Goal: Information Seeking & Learning: Learn about a topic

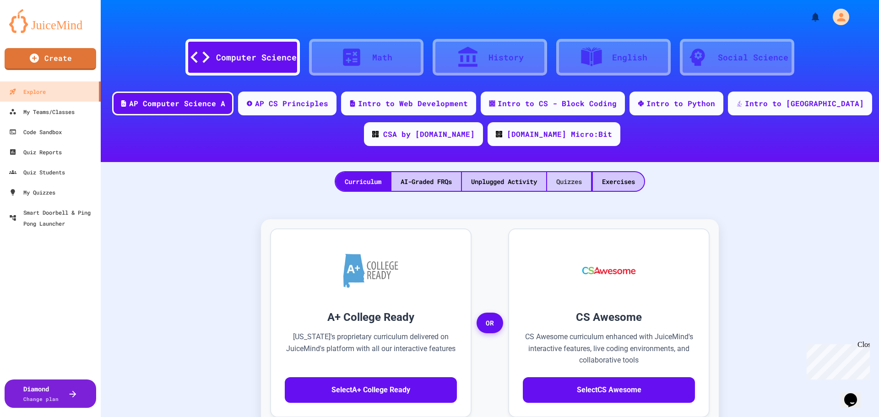
click at [583, 182] on div "Quizzes" at bounding box center [569, 181] width 44 height 19
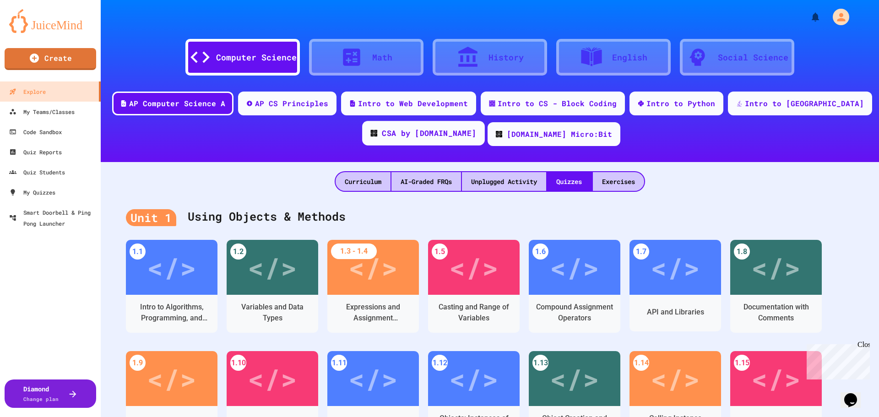
click at [424, 138] on div "CSA by [DOMAIN_NAME]" at bounding box center [429, 133] width 94 height 11
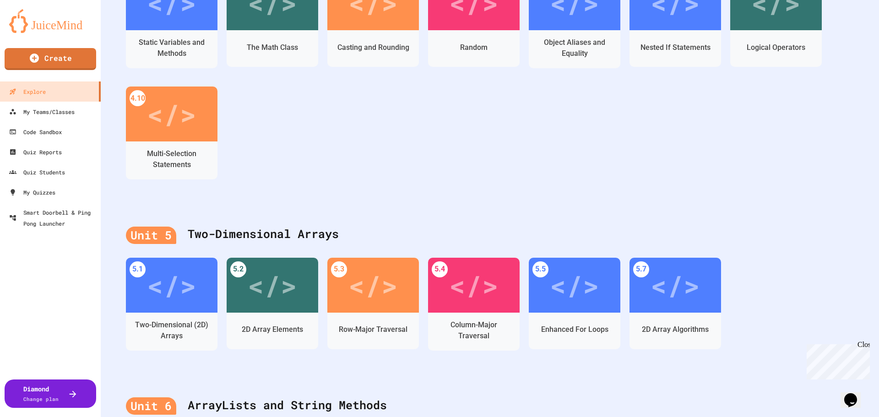
scroll to position [747, 0]
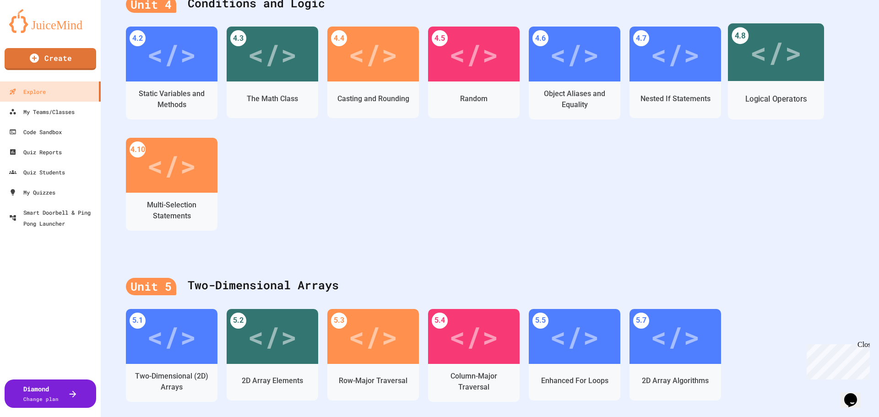
click at [806, 46] on div "</>" at bounding box center [776, 53] width 96 height 58
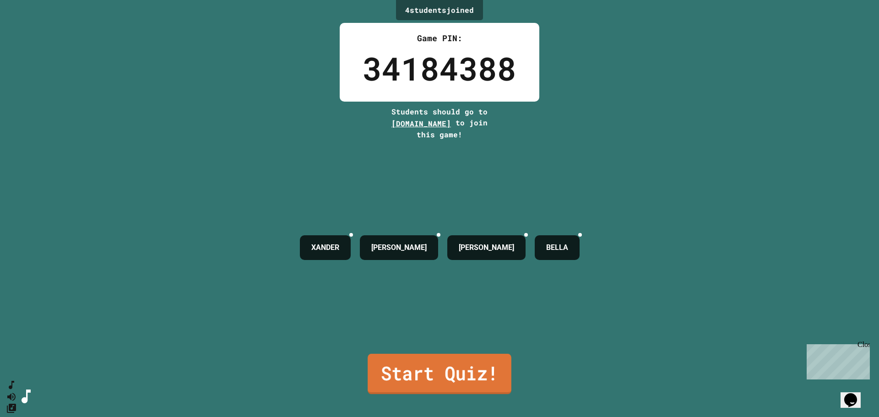
click at [409, 371] on link "Start Quiz!" at bounding box center [440, 374] width 144 height 40
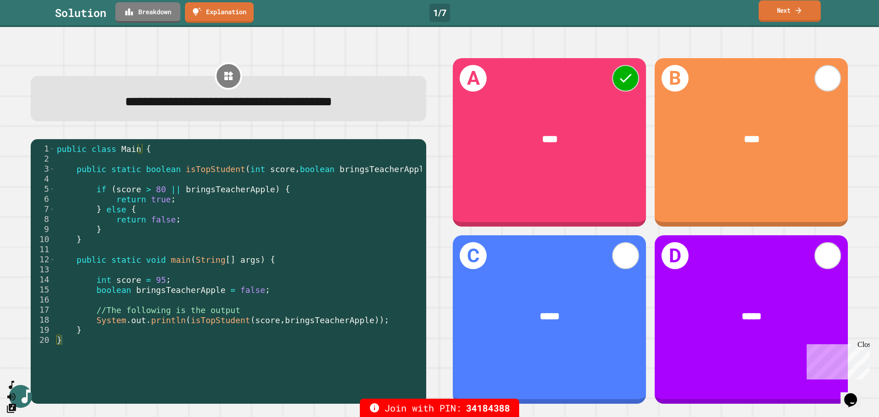
click at [787, 8] on link "Next" at bounding box center [790, 11] width 62 height 22
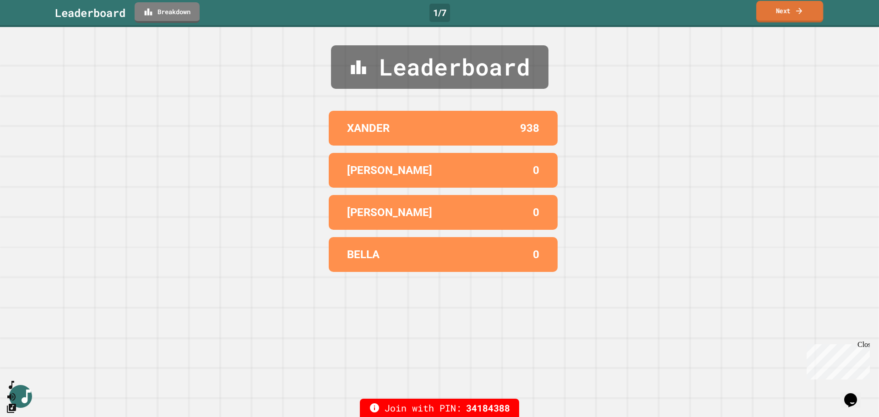
click at [787, 8] on link "Next" at bounding box center [790, 12] width 67 height 22
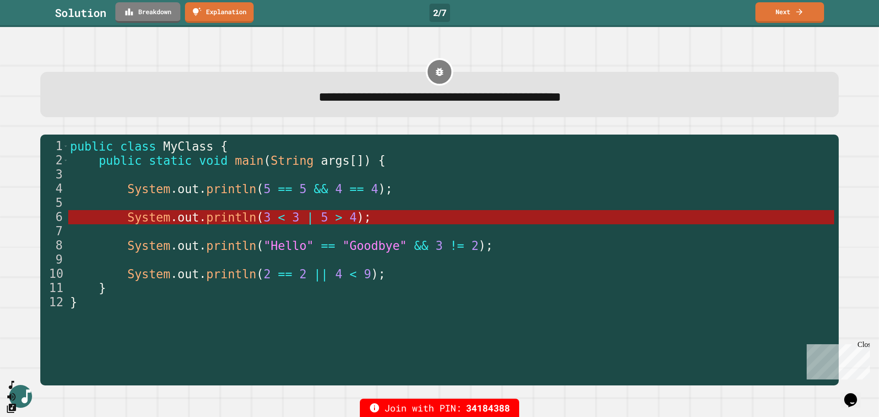
click at [765, 3] on link "Next" at bounding box center [790, 12] width 69 height 21
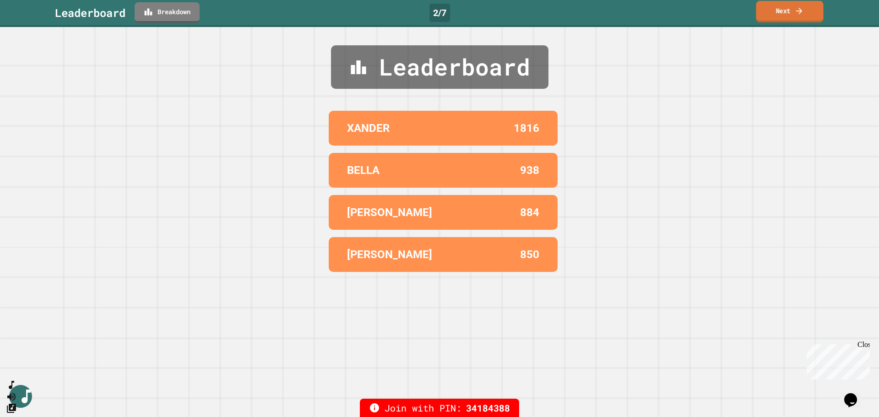
click at [775, 14] on link "Next" at bounding box center [789, 12] width 67 height 22
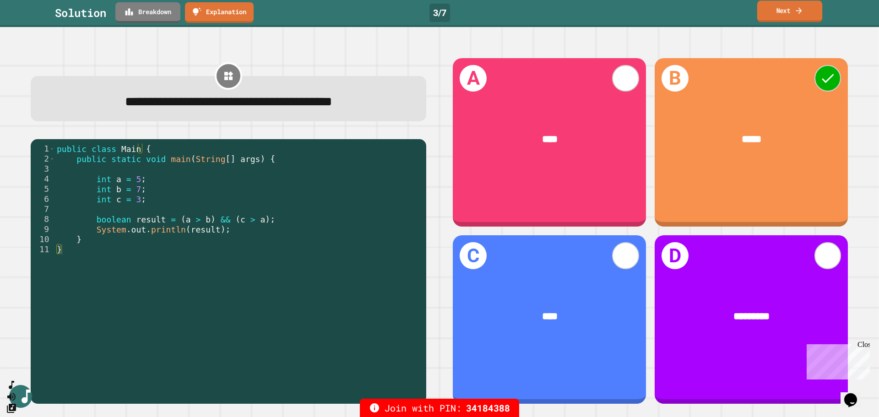
click at [784, 18] on link "Next" at bounding box center [790, 11] width 65 height 22
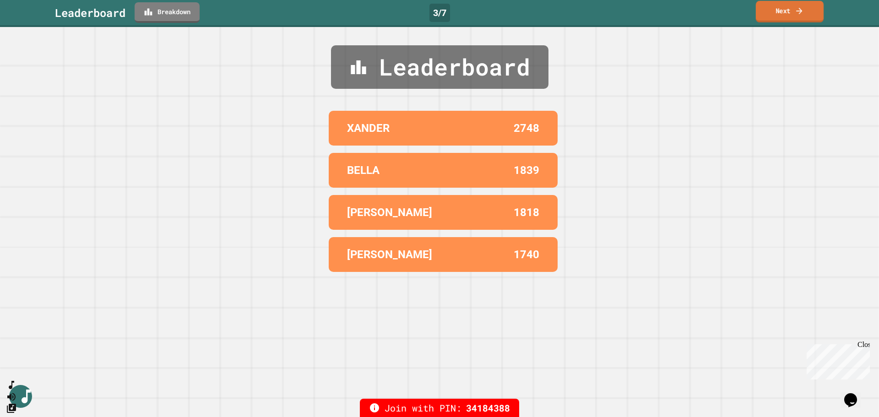
click at [784, 18] on link "Next" at bounding box center [790, 12] width 68 height 22
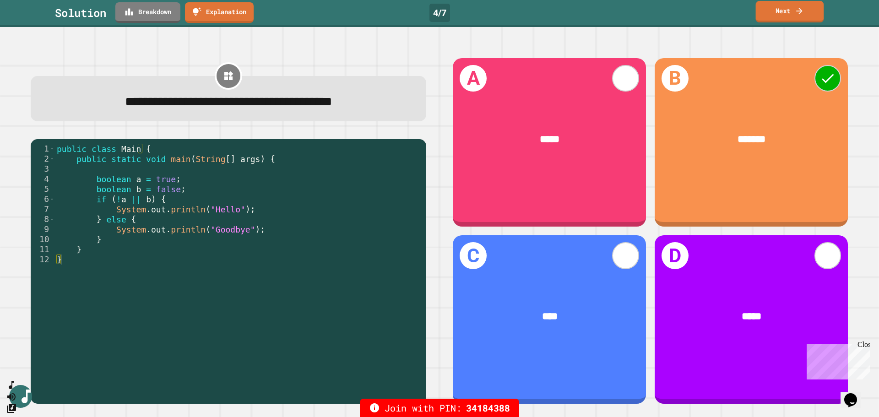
click at [779, 2] on link "Next" at bounding box center [790, 12] width 68 height 22
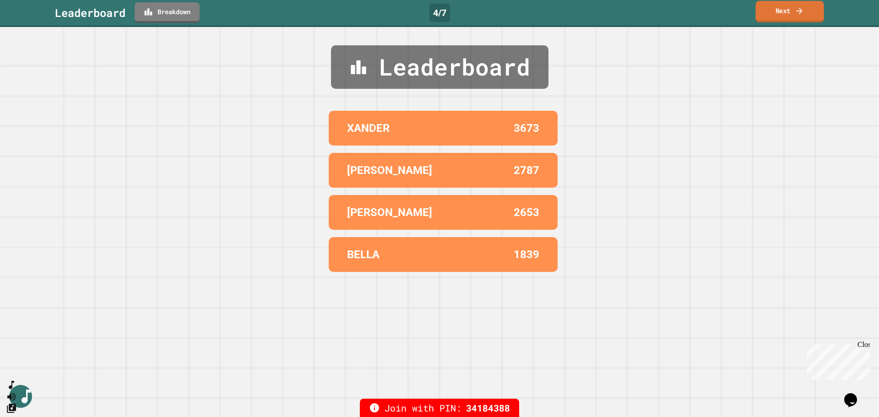
click at [785, 15] on link "Next" at bounding box center [790, 12] width 68 height 22
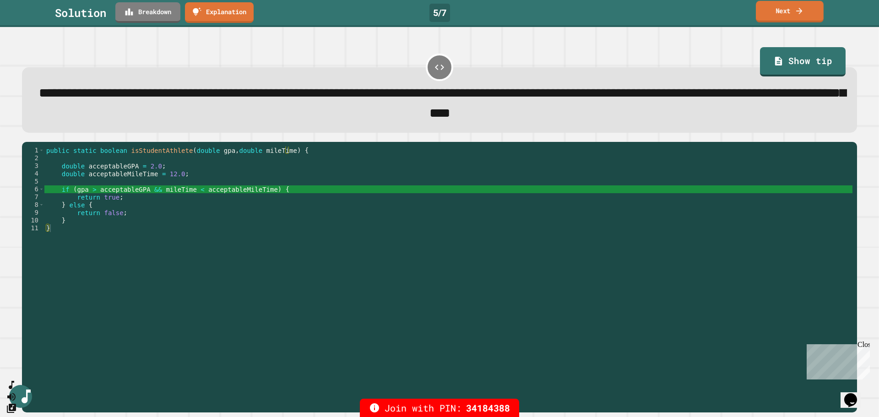
click at [772, 13] on link "Next" at bounding box center [790, 12] width 68 height 22
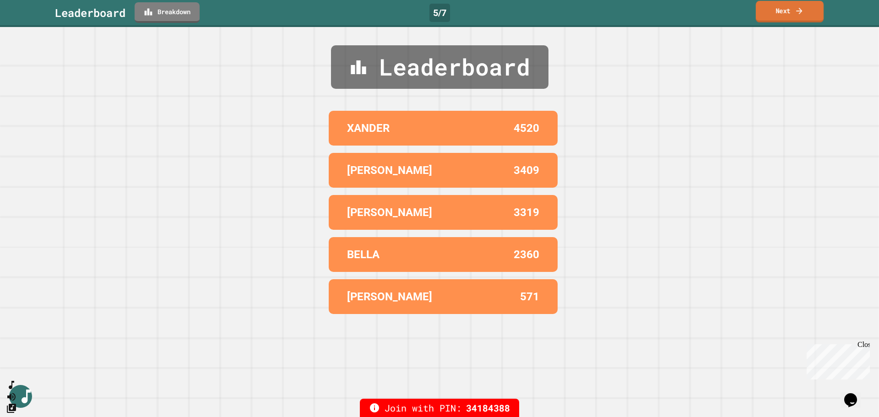
click at [772, 13] on link "Next" at bounding box center [790, 12] width 68 height 22
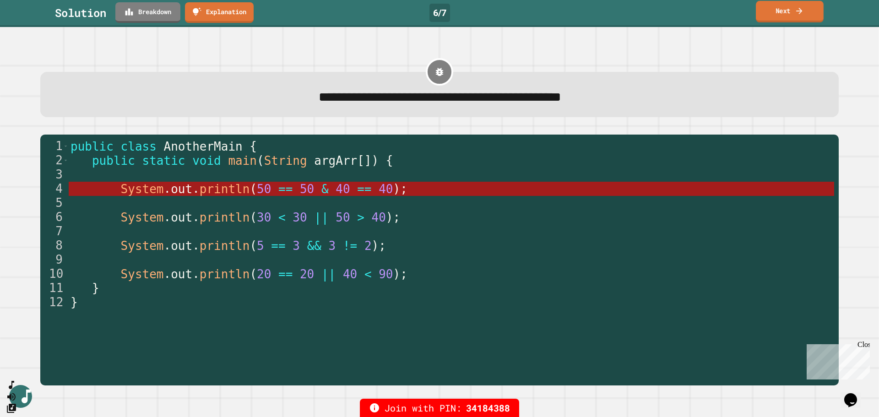
click at [764, 15] on link "Next" at bounding box center [790, 12] width 68 height 22
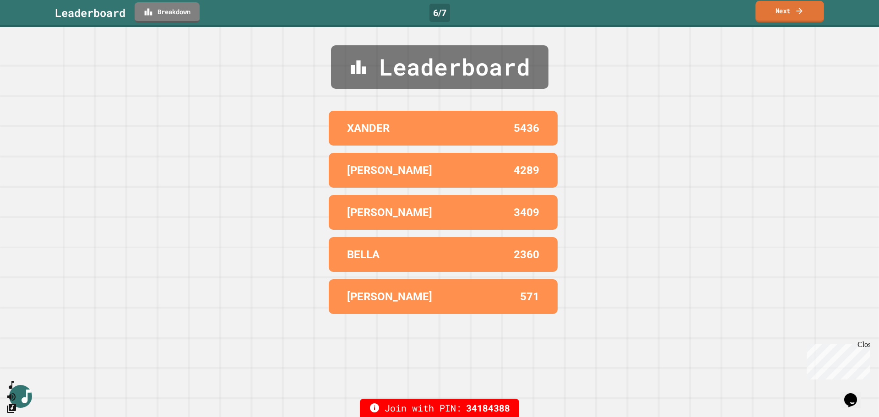
click at [767, 15] on link "Next" at bounding box center [790, 12] width 68 height 22
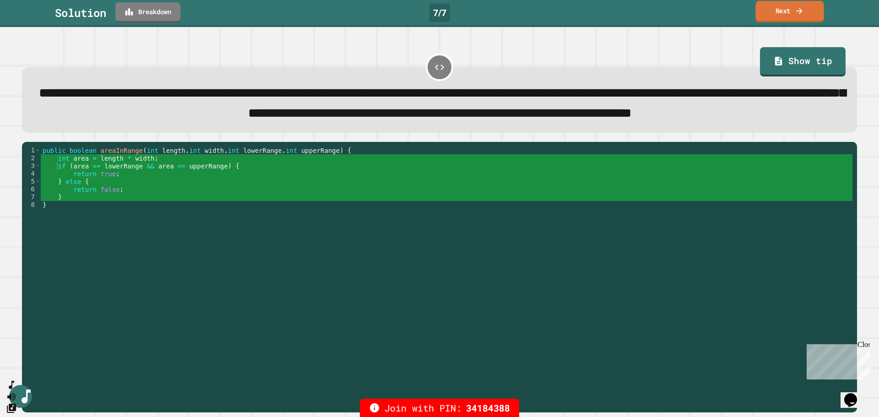
click at [798, 11] on icon at bounding box center [799, 11] width 9 height 10
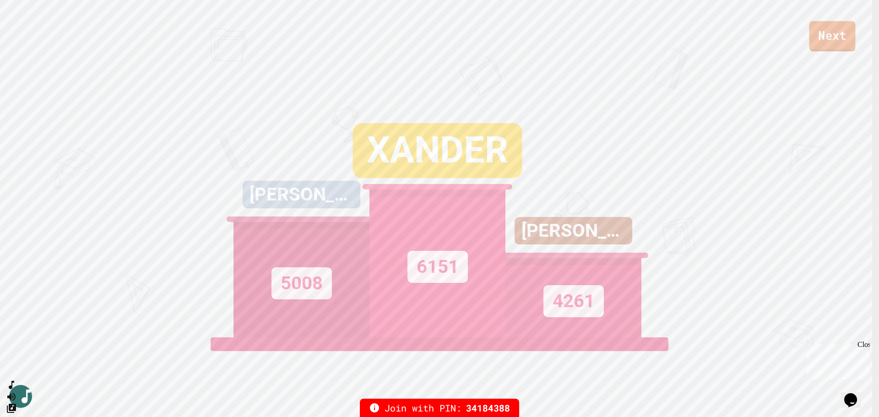
click at [819, 44] on link "Next" at bounding box center [833, 36] width 46 height 30
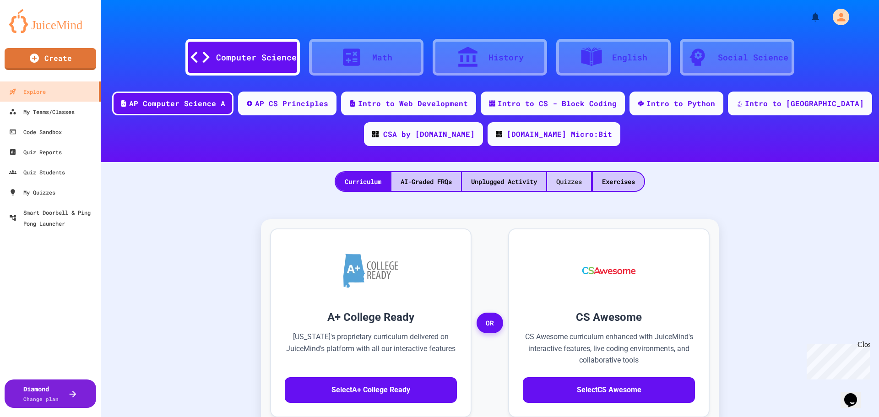
click at [583, 175] on div "Quizzes" at bounding box center [569, 181] width 44 height 19
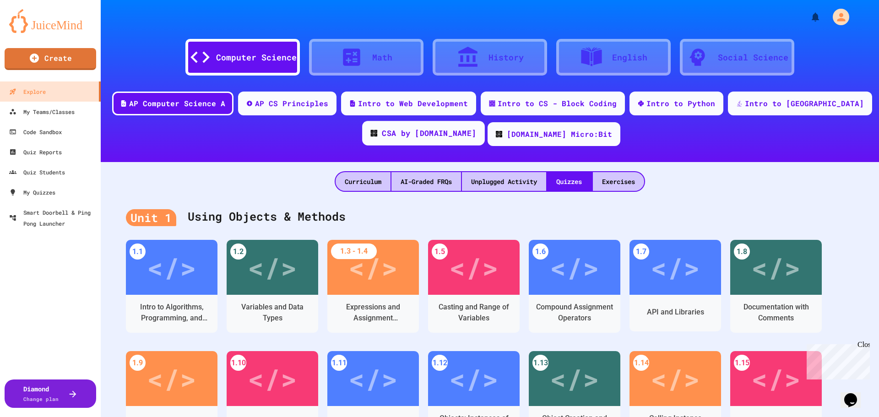
click at [423, 136] on div "CSA by [DOMAIN_NAME]" at bounding box center [429, 133] width 94 height 11
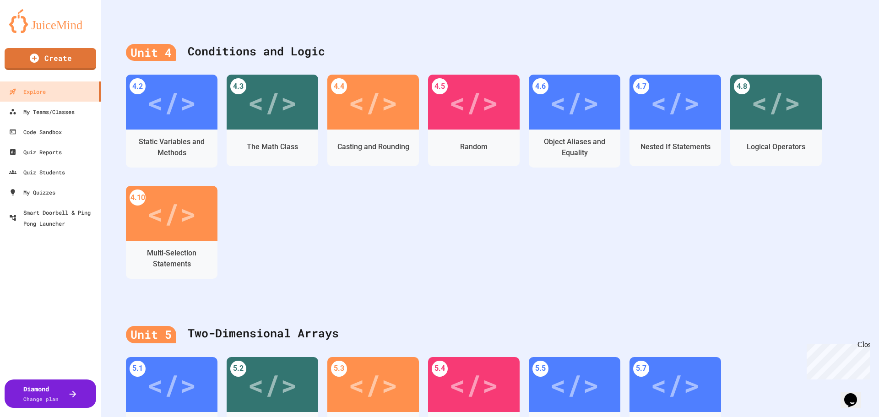
scroll to position [687, 0]
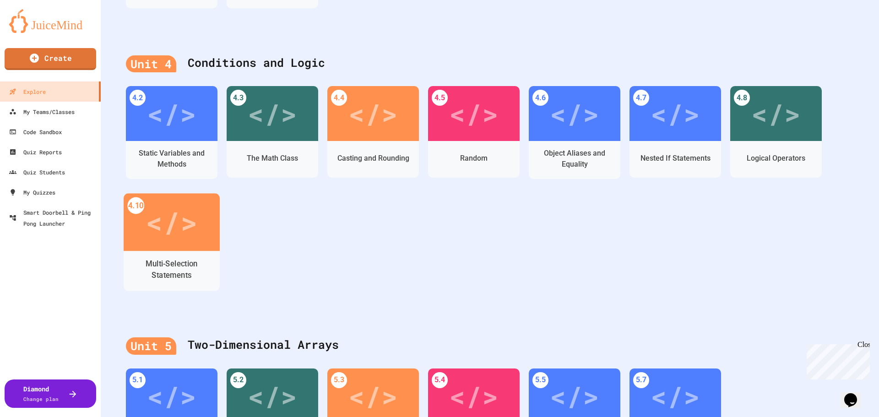
click at [209, 241] on div "</>" at bounding box center [172, 223] width 96 height 58
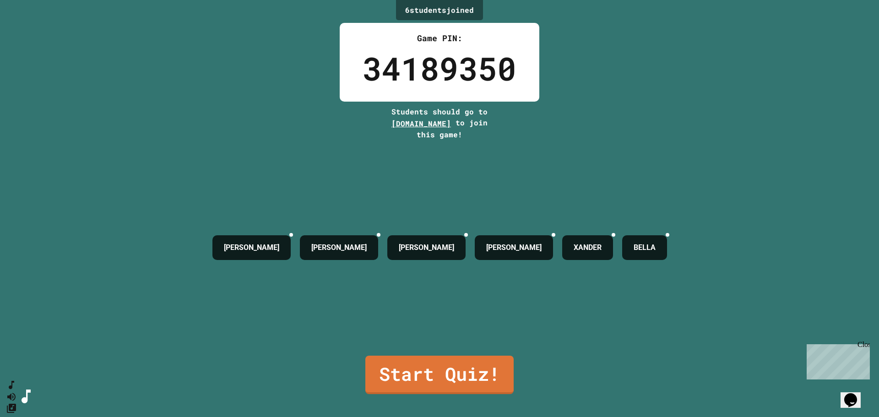
click at [470, 373] on link "Start Quiz!" at bounding box center [439, 375] width 148 height 38
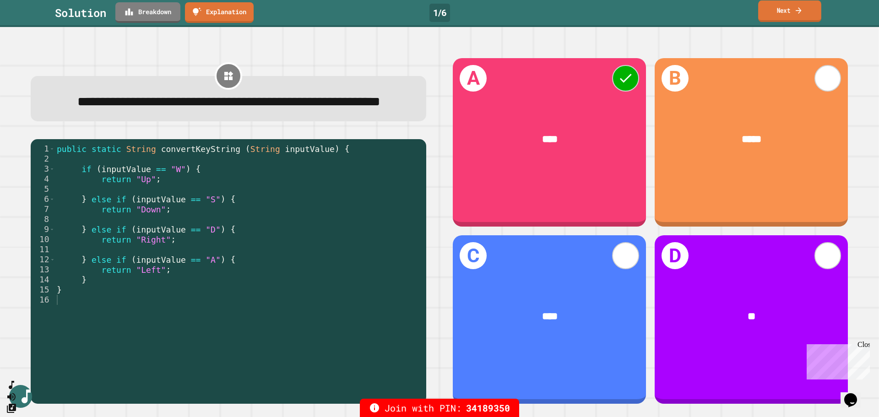
click at [769, 19] on link "Next" at bounding box center [789, 11] width 63 height 22
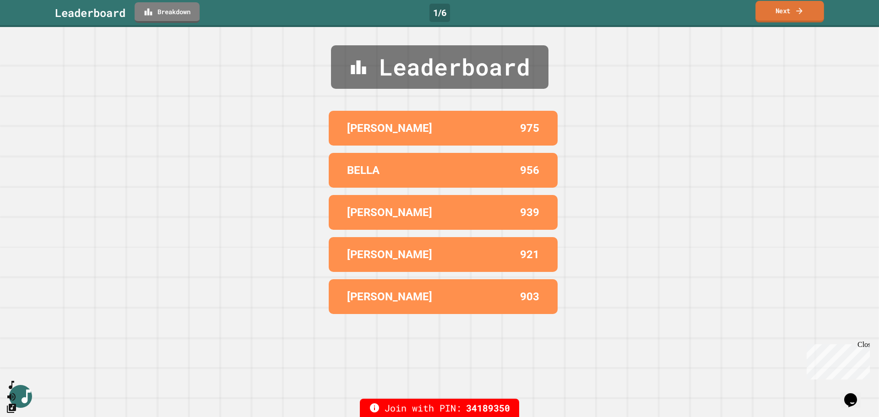
click at [781, 18] on link "Next" at bounding box center [790, 12] width 69 height 22
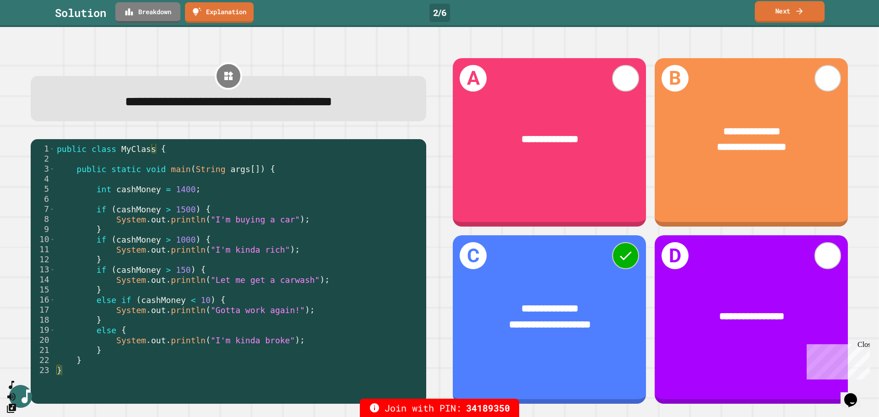
click at [770, 15] on link "Next" at bounding box center [790, 12] width 70 height 22
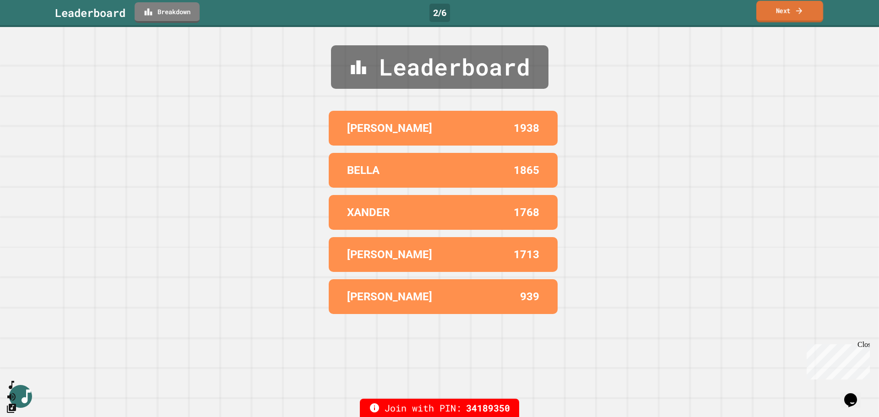
click at [770, 15] on link "Next" at bounding box center [790, 12] width 67 height 22
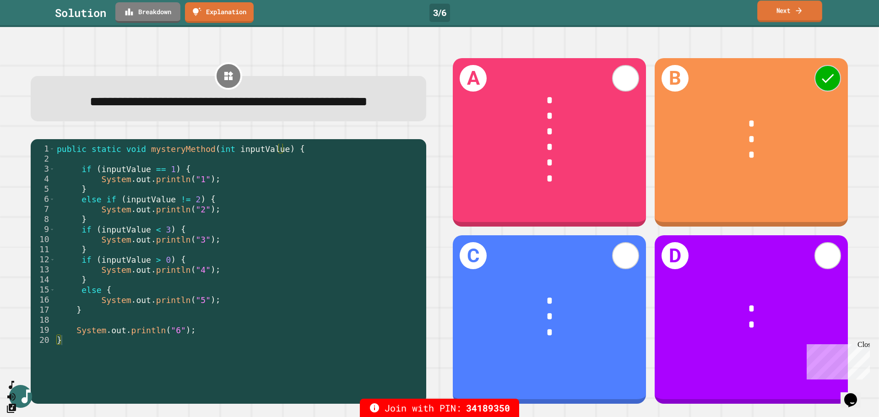
click at [781, 19] on link "Next" at bounding box center [790, 11] width 65 height 22
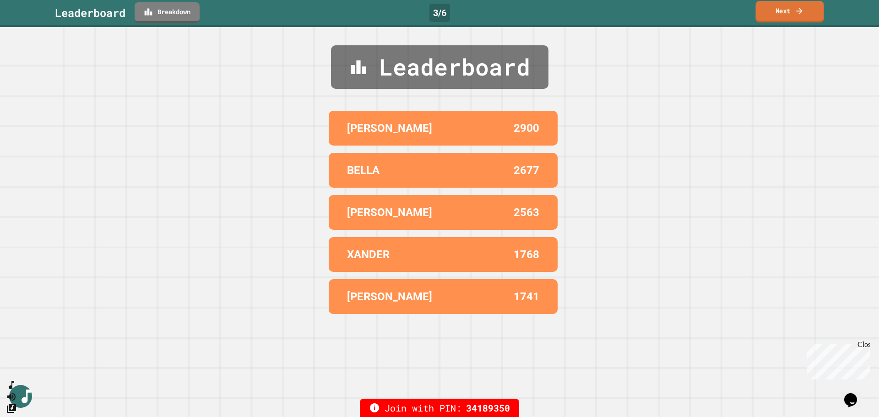
click at [781, 19] on link "Next" at bounding box center [790, 12] width 68 height 22
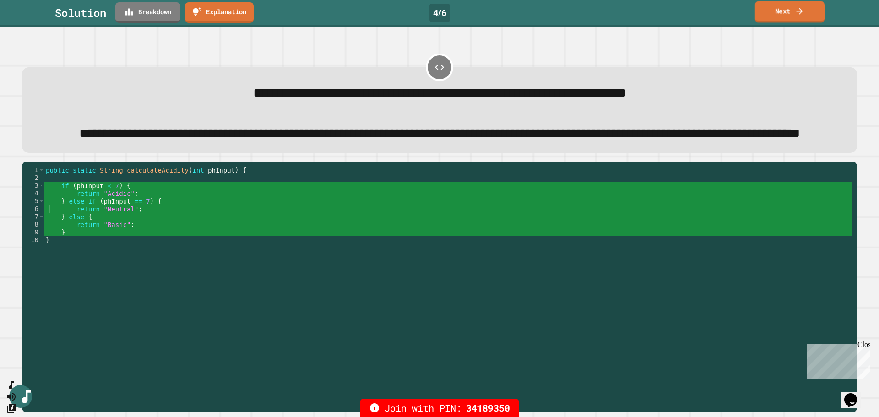
click at [777, 21] on link "Next" at bounding box center [790, 12] width 70 height 22
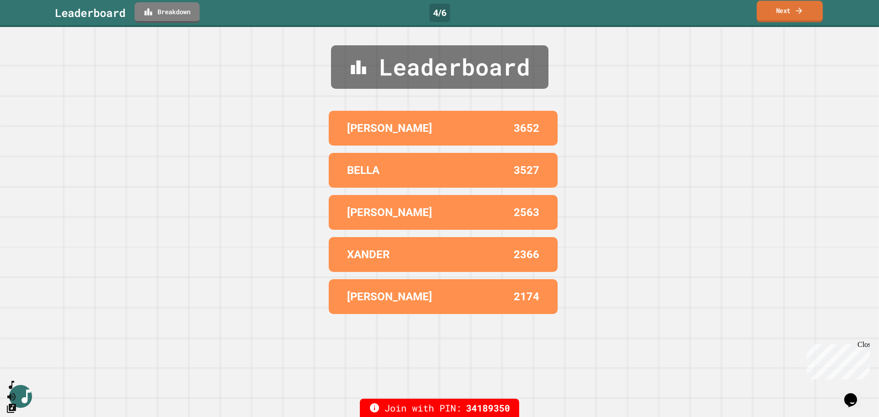
click at [779, 14] on link "Next" at bounding box center [790, 12] width 66 height 22
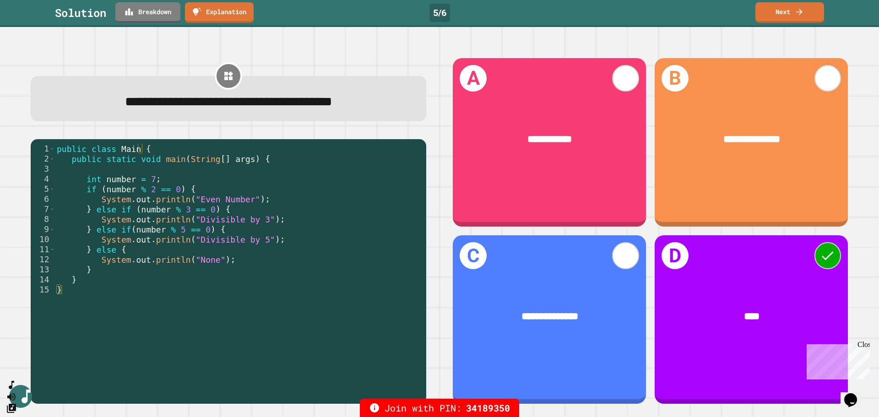
click at [764, 13] on link "Next" at bounding box center [790, 12] width 69 height 21
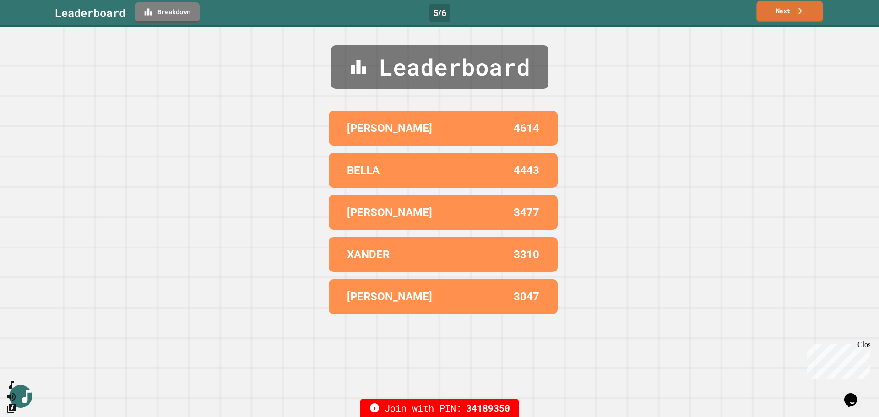
click at [780, 16] on link "Next" at bounding box center [790, 12] width 66 height 22
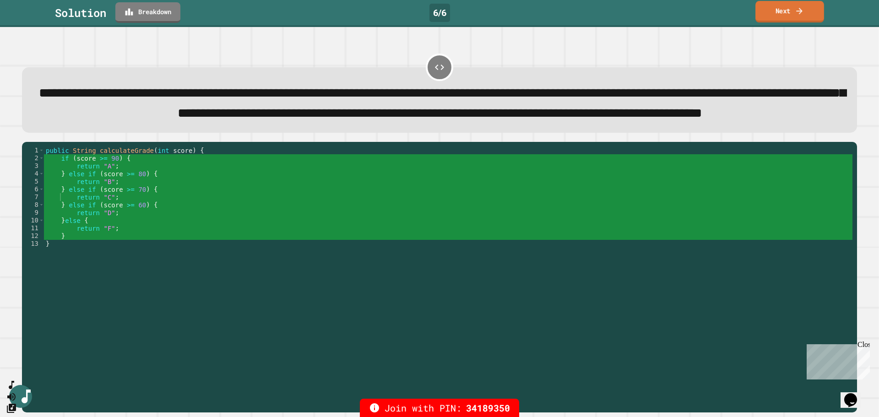
click at [799, 5] on link "Next" at bounding box center [790, 12] width 69 height 22
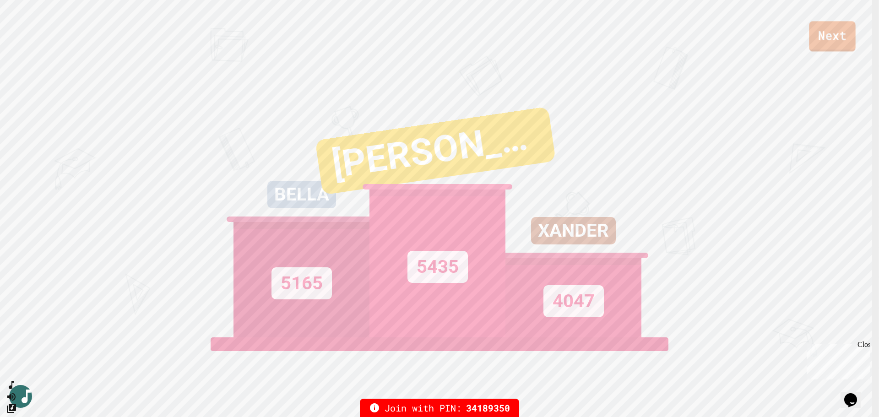
click at [818, 42] on link "Next" at bounding box center [832, 36] width 47 height 30
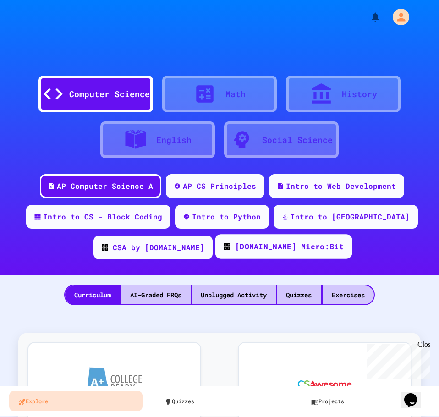
click at [263, 253] on div "[DOMAIN_NAME] Micro:Bit" at bounding box center [283, 246] width 137 height 25
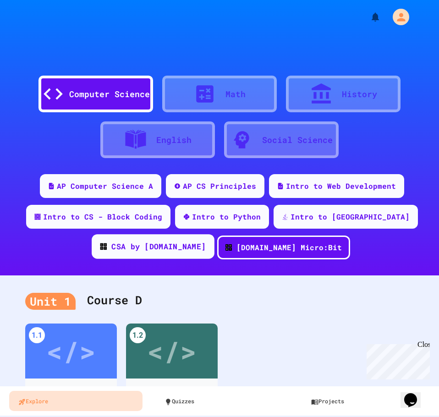
click at [214, 234] on div "CSA by [DOMAIN_NAME]" at bounding box center [153, 246] width 123 height 25
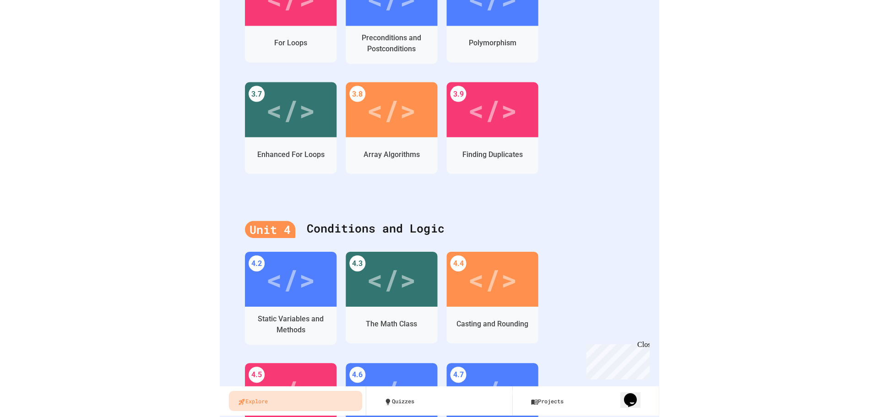
scroll to position [1195, 0]
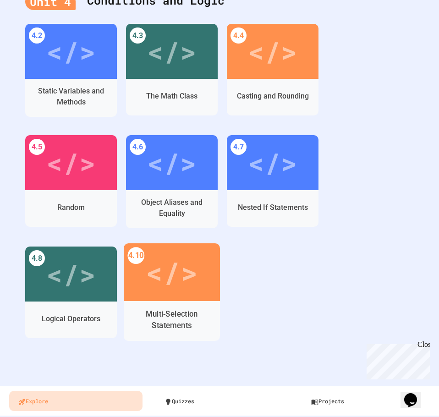
click at [149, 288] on div "</>" at bounding box center [172, 273] width 52 height 44
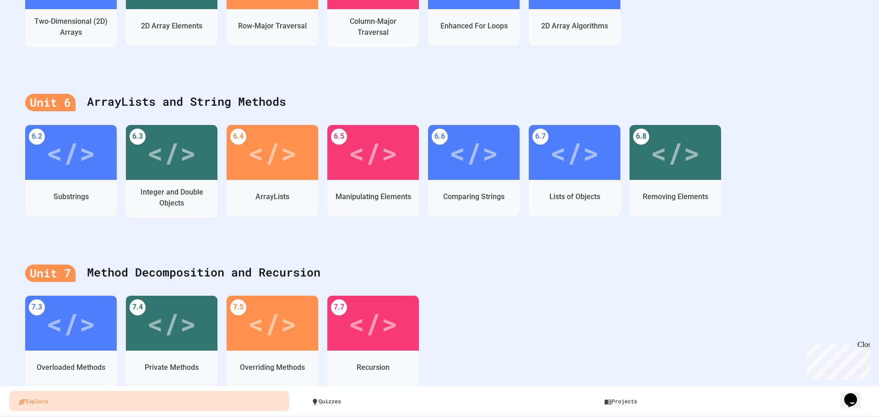
scroll to position [1108, 0]
